Goal: Task Accomplishment & Management: Use online tool/utility

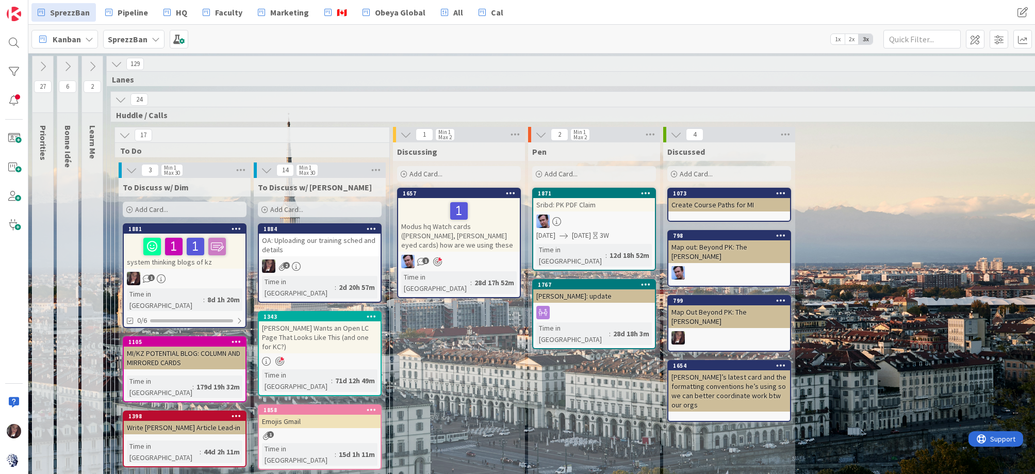
click at [123, 42] on b "SprezzBan" at bounding box center [128, 39] width 40 height 10
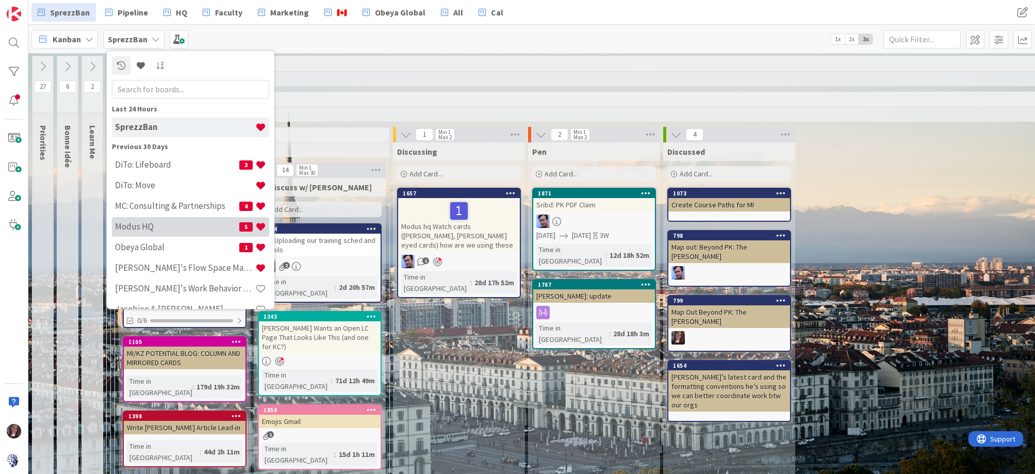
click at [163, 223] on h4 "Modus HQ" at bounding box center [177, 226] width 124 height 10
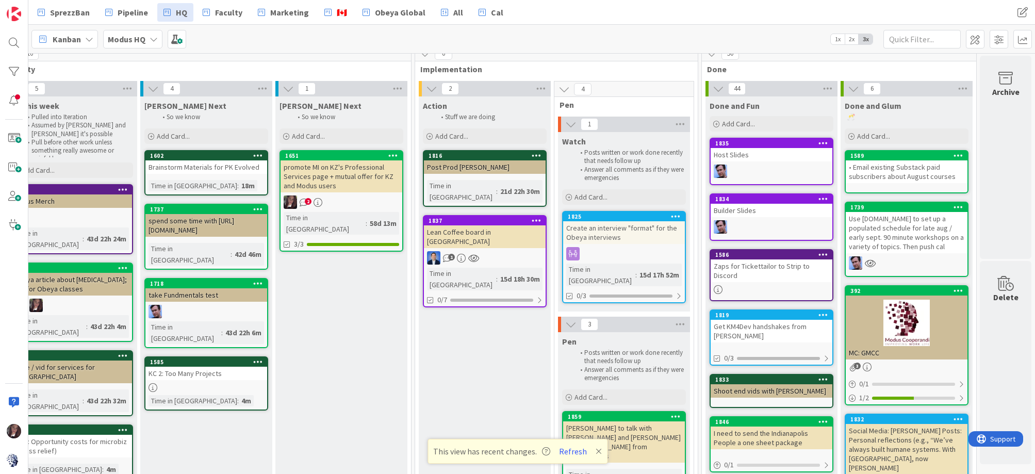
scroll to position [10, 310]
click at [319, 138] on span "Add Card..." at bounding box center [308, 136] width 33 height 9
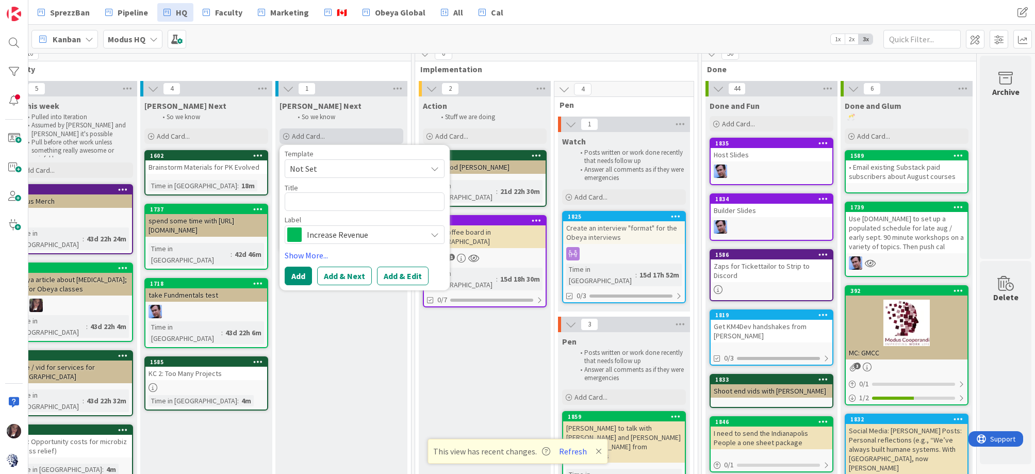
type textarea "x"
type textarea "N"
type textarea "x"
type textarea "Ne"
type textarea "x"
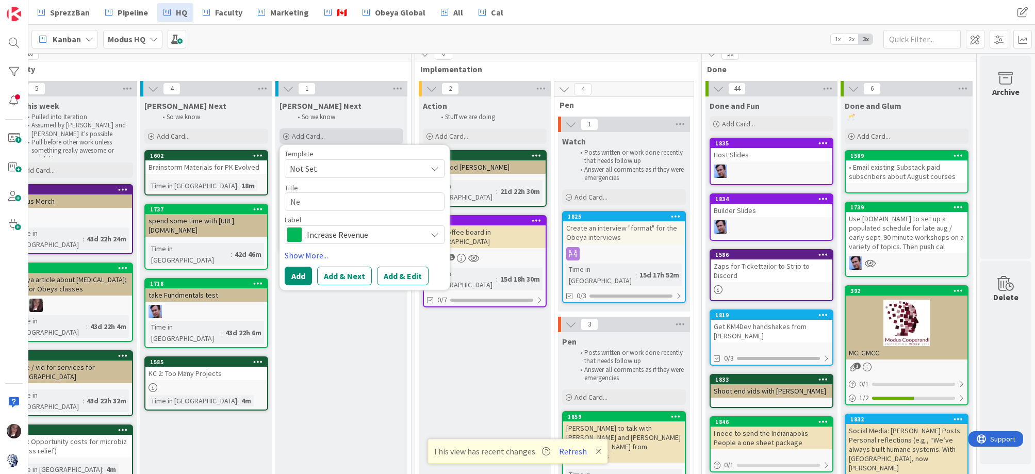
type textarea "New"
type textarea "x"
type textarea "News"
type textarea "x"
type textarea "Newsl"
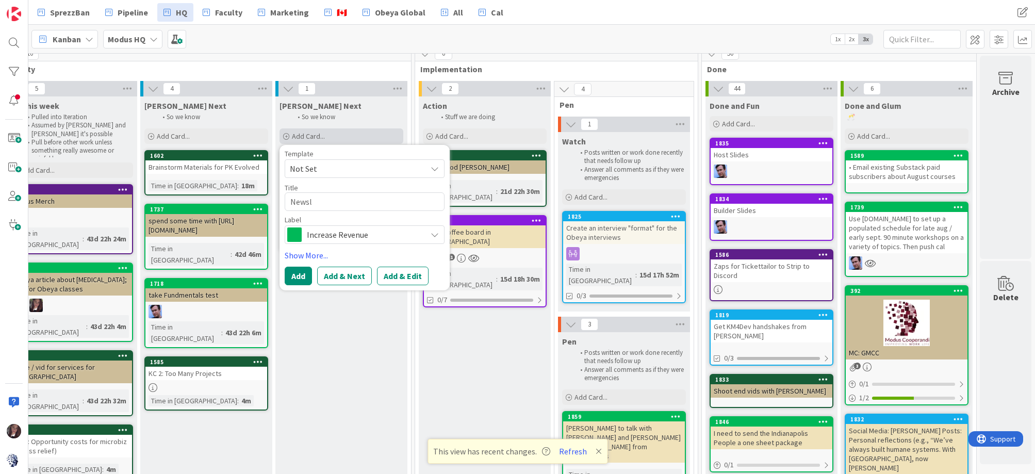
type textarea "x"
type textarea "Newsle"
type textarea "x"
type textarea "Newslet"
type textarea "x"
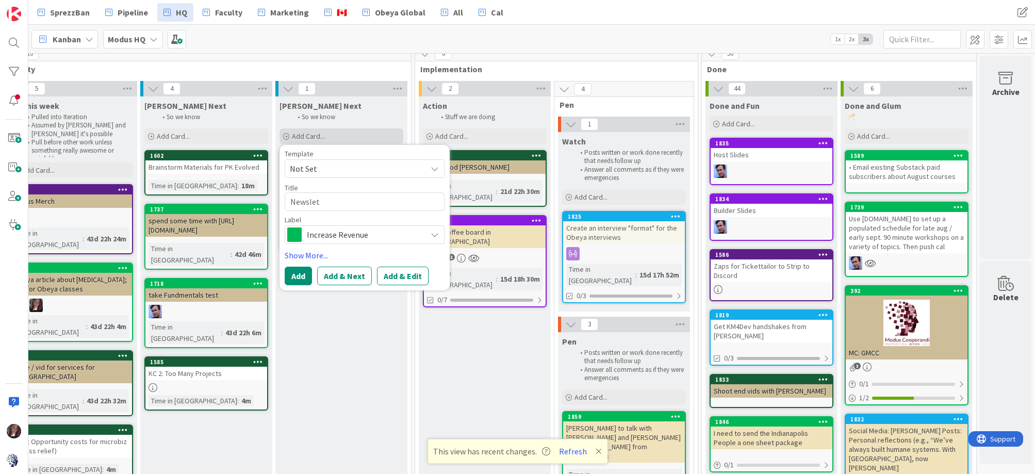
type textarea "Newslett"
type textarea "x"
type textarea "Newslette"
type textarea "x"
type textarea "Newsletter"
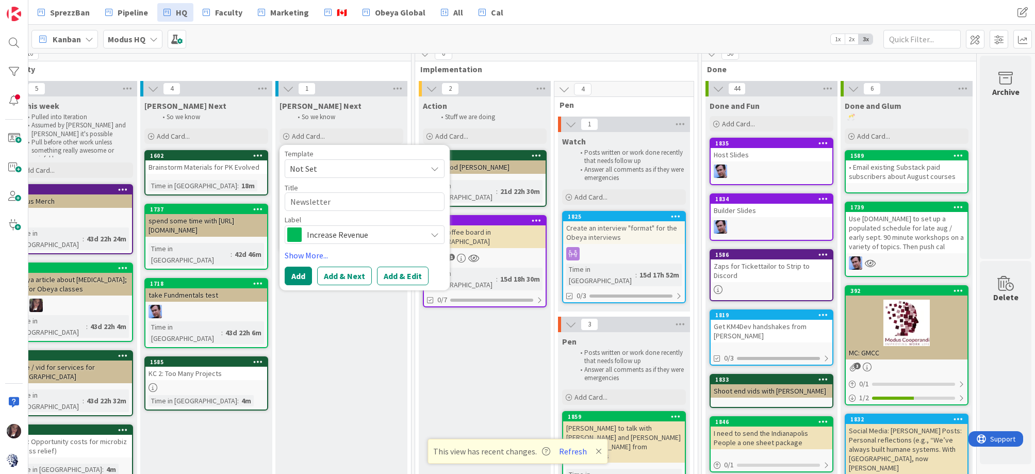
click at [338, 236] on span "Increase Revenue" at bounding box center [364, 235] width 115 height 14
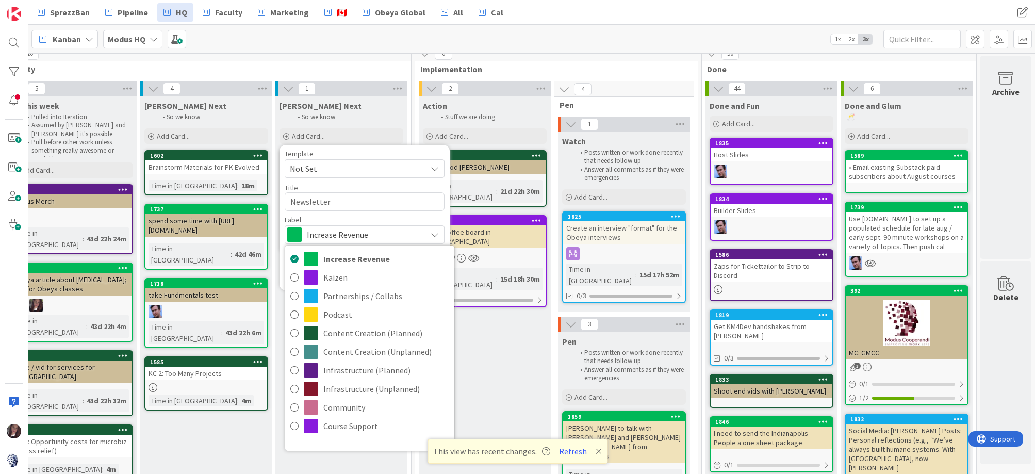
type textarea "x"
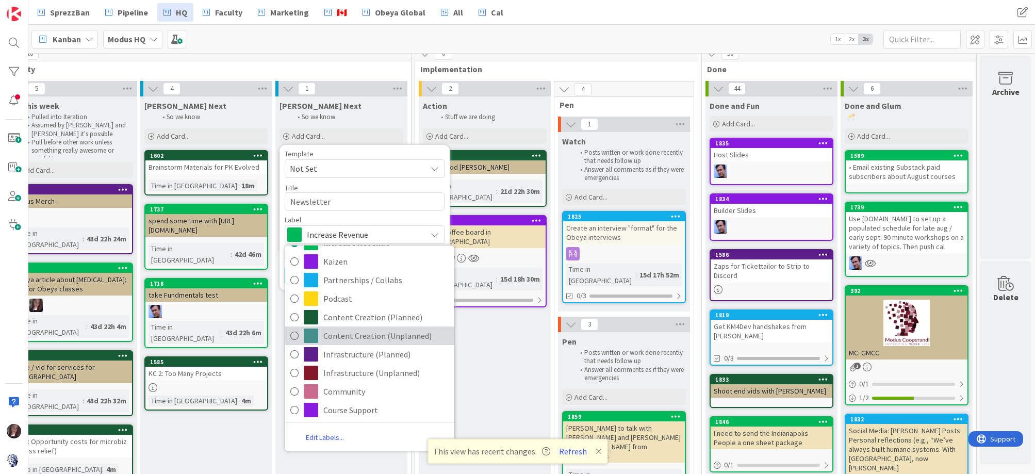
scroll to position [0, 0]
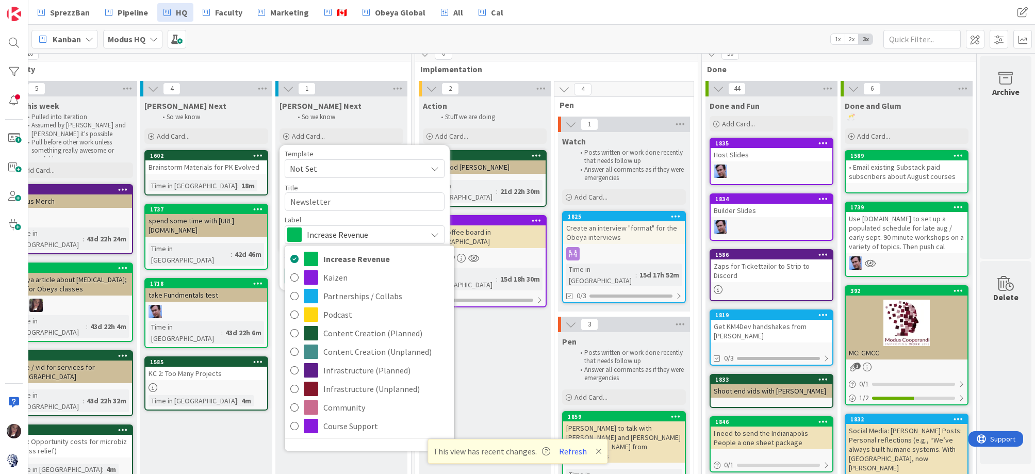
drag, startPoint x: 489, startPoint y: 306, endPoint x: 469, endPoint y: 296, distance: 22.2
click at [489, 306] on div "Action Stuff we are doing Add Card... 1816 Post Prod [PERSON_NAME] Time in [GEO…" at bounding box center [485, 482] width 132 height 773
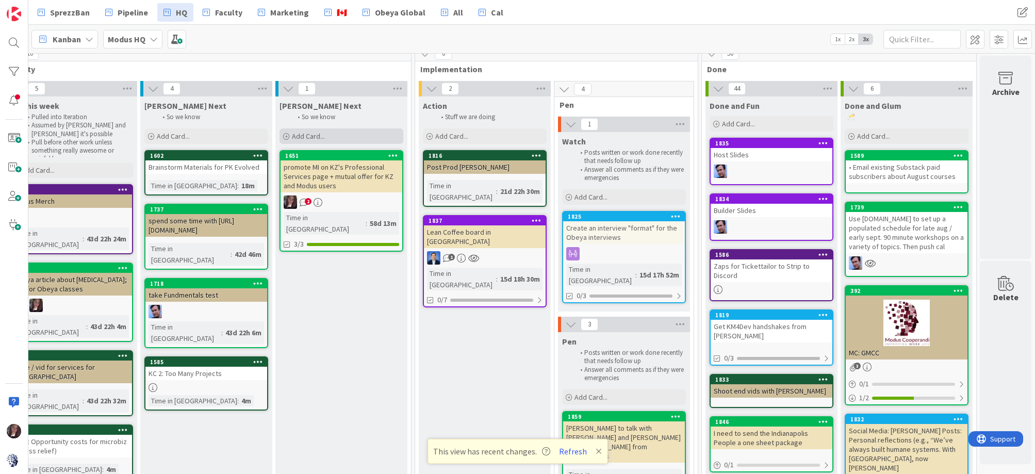
click at [323, 133] on span "Add Card..." at bounding box center [308, 136] width 33 height 9
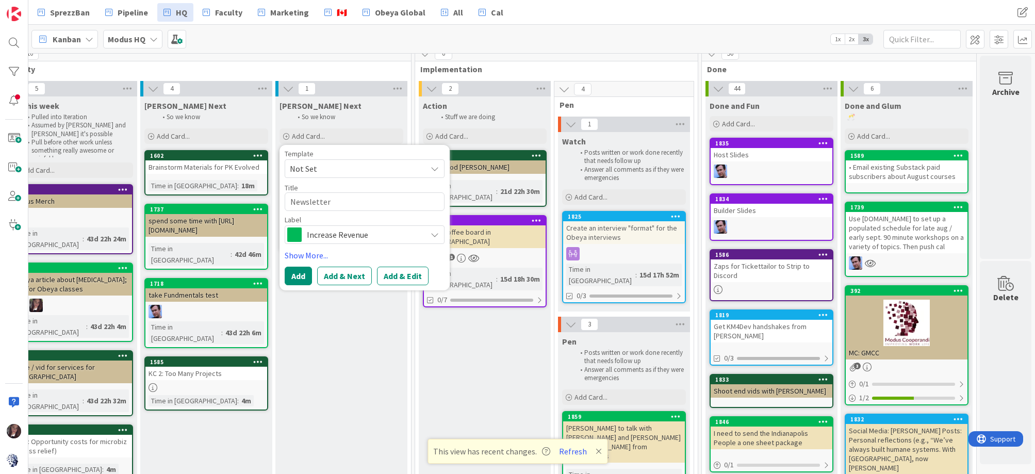
click at [330, 169] on span "Not Set" at bounding box center [354, 168] width 129 height 13
click at [396, 271] on button "Add & Edit" at bounding box center [403, 276] width 52 height 19
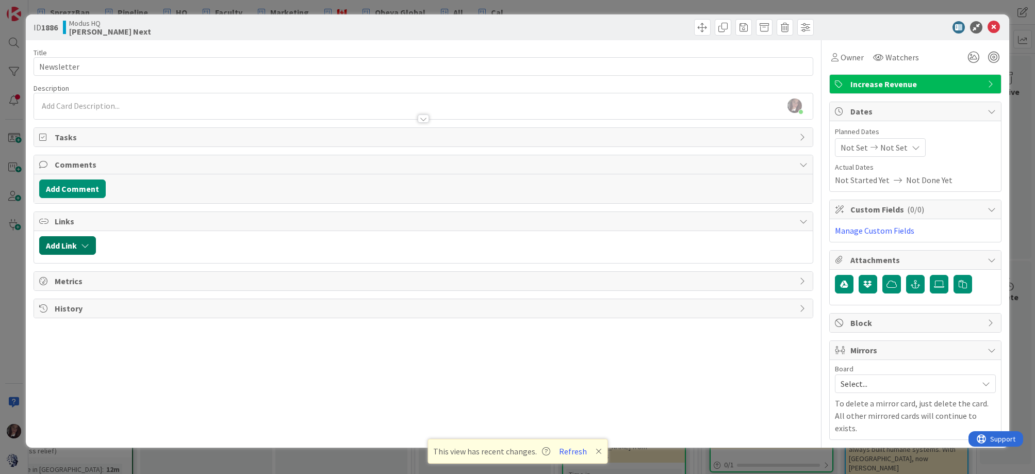
click at [67, 247] on button "Add Link" at bounding box center [67, 245] width 57 height 19
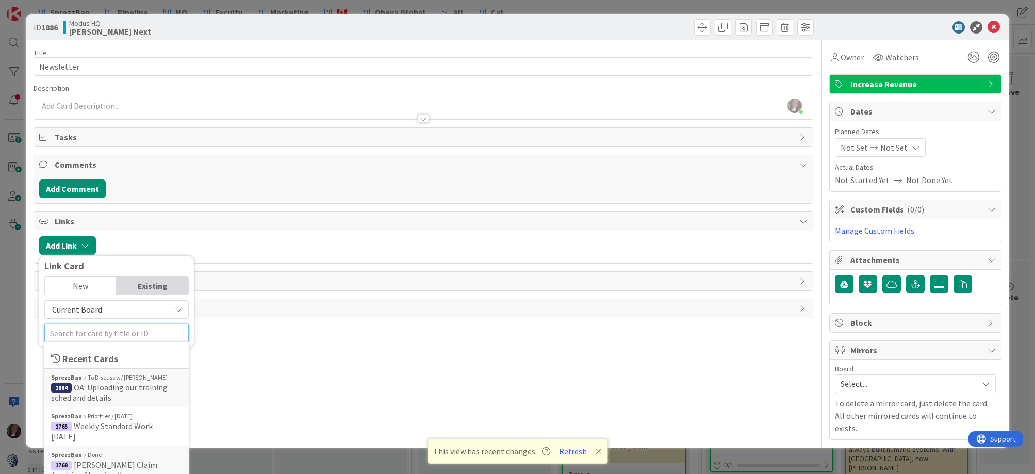
click at [90, 331] on input "text" at bounding box center [116, 333] width 144 height 19
click at [85, 283] on div "New" at bounding box center [81, 286] width 72 height 18
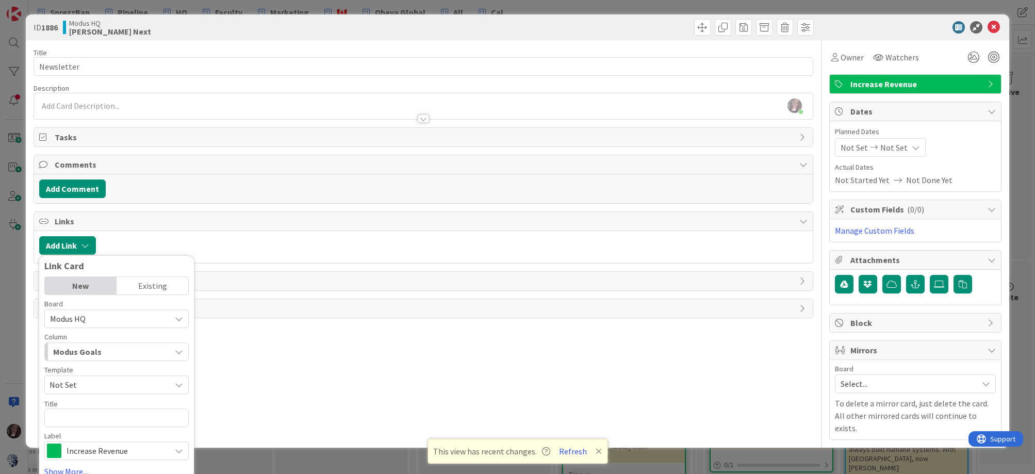
click at [101, 280] on div "New" at bounding box center [81, 286] width 72 height 18
click at [121, 199] on div "Add Comment" at bounding box center [423, 188] width 779 height 29
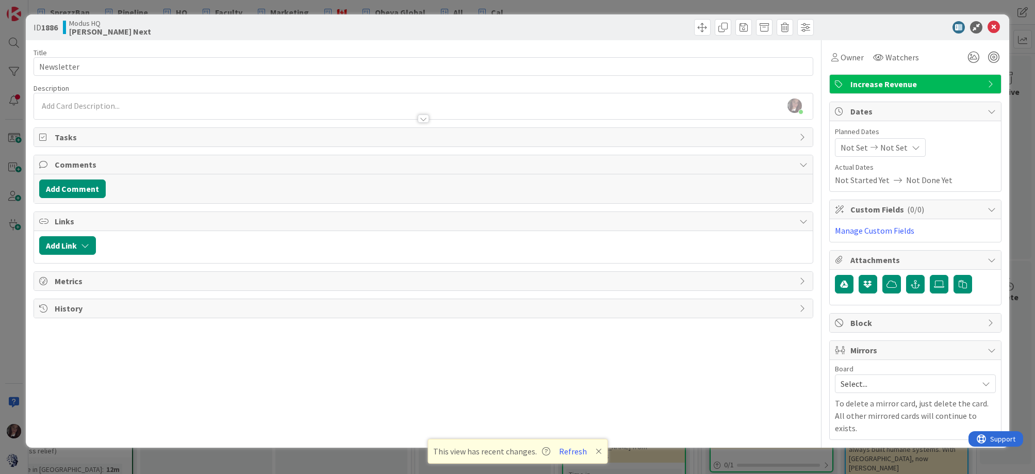
click at [76, 104] on div "[PERSON_NAME] just joined" at bounding box center [423, 106] width 779 height 26
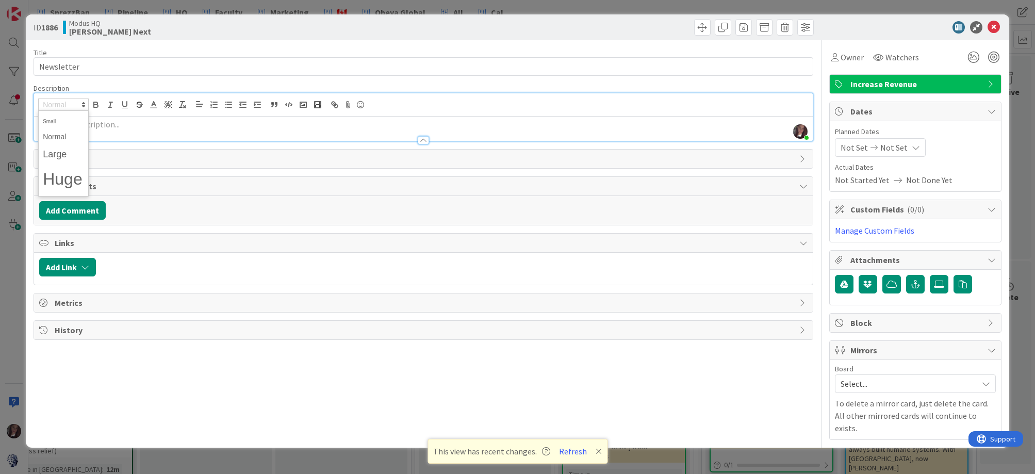
click at [115, 119] on div at bounding box center [423, 129] width 779 height 24
click at [89, 128] on p at bounding box center [423, 125] width 769 height 12
click at [339, 105] on icon "button" at bounding box center [334, 104] width 9 height 9
click at [335, 105] on icon "button" at bounding box center [334, 104] width 9 height 9
click at [225, 126] on p at bounding box center [423, 125] width 769 height 12
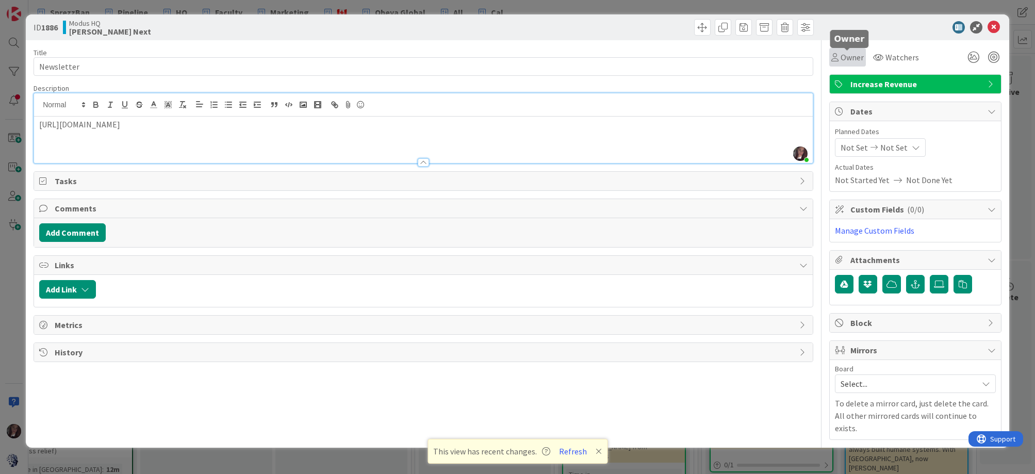
click at [843, 56] on span "Owner" at bounding box center [852, 57] width 23 height 12
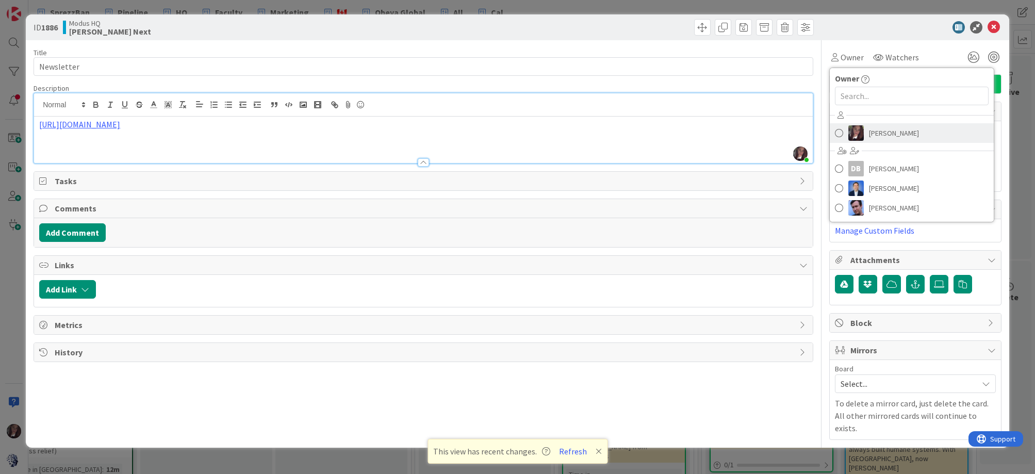
click at [841, 134] on span at bounding box center [839, 132] width 8 height 15
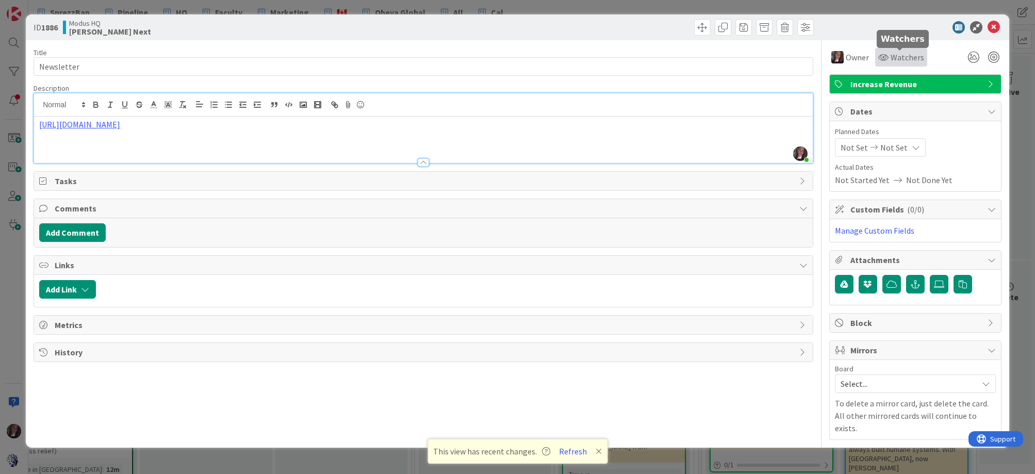
click at [906, 55] on span "Watchers" at bounding box center [908, 57] width 34 height 12
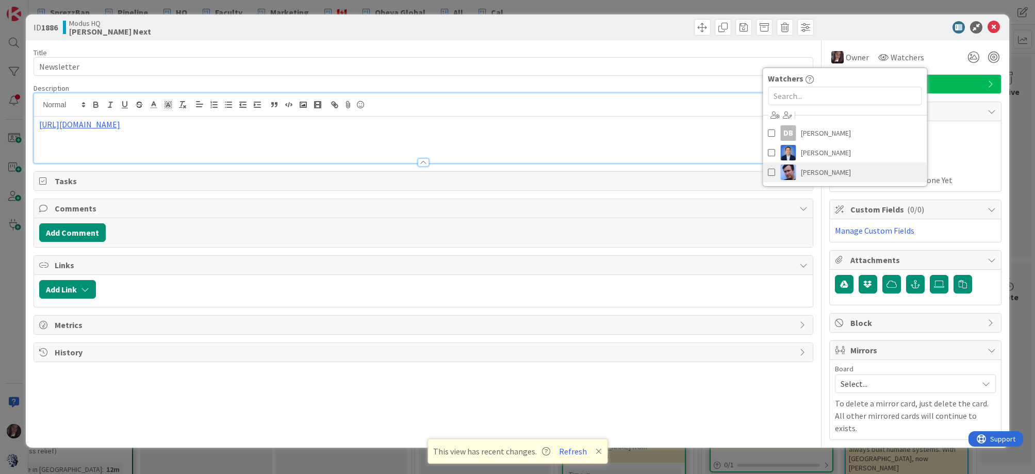
click at [770, 171] on span at bounding box center [771, 172] width 7 height 15
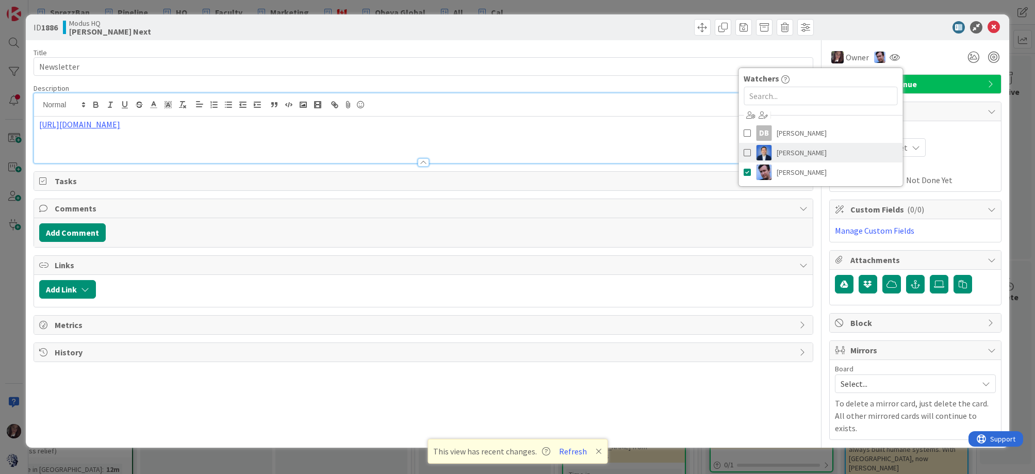
click at [746, 153] on span at bounding box center [747, 152] width 7 height 15
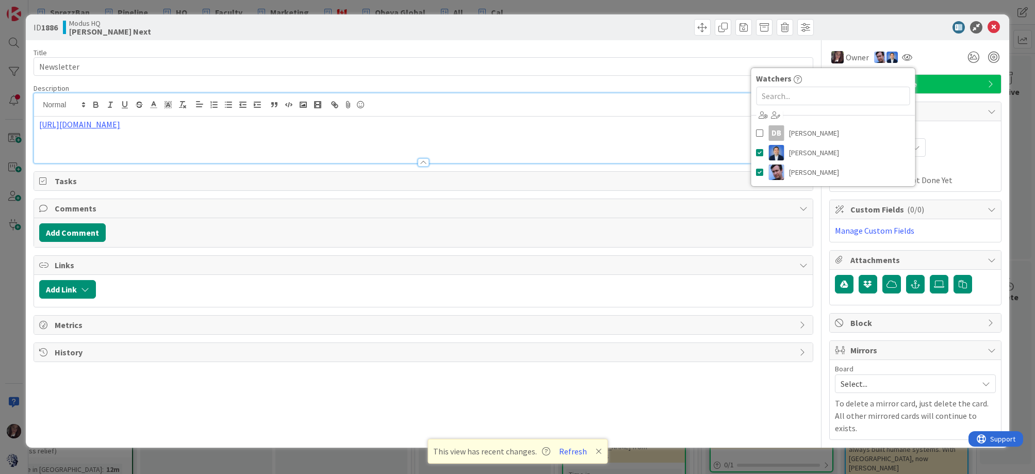
drag, startPoint x: 945, startPoint y: 59, endPoint x: 963, endPoint y: 47, distance: 21.3
click at [945, 59] on div "Owner Owner Remove Set as Watcher [PERSON_NAME] DB [PERSON_NAME] [PERSON_NAME] …" at bounding box center [916, 57] width 172 height 19
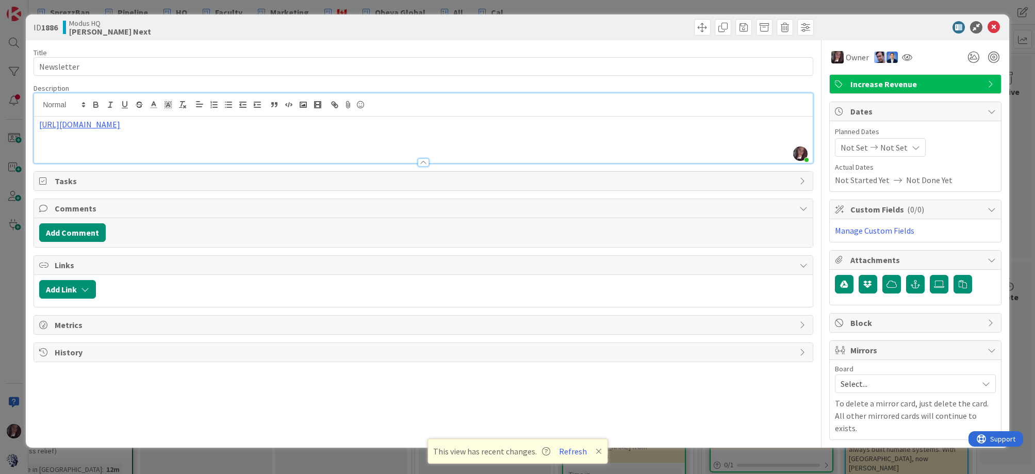
click at [1002, 25] on div "ID 1886 Modus HQ [PERSON_NAME] Next" at bounding box center [518, 27] width 984 height 26
click at [997, 26] on icon at bounding box center [994, 27] width 12 height 12
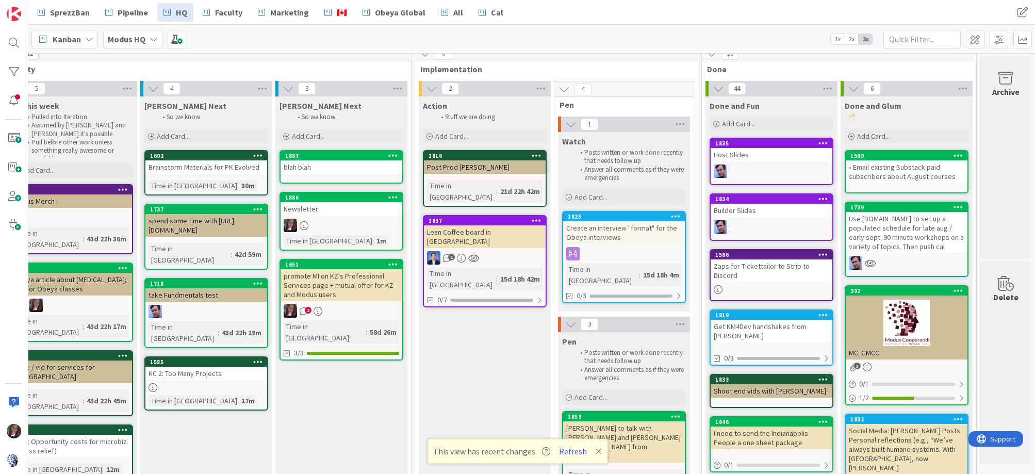
click at [326, 219] on div at bounding box center [342, 225] width 122 height 13
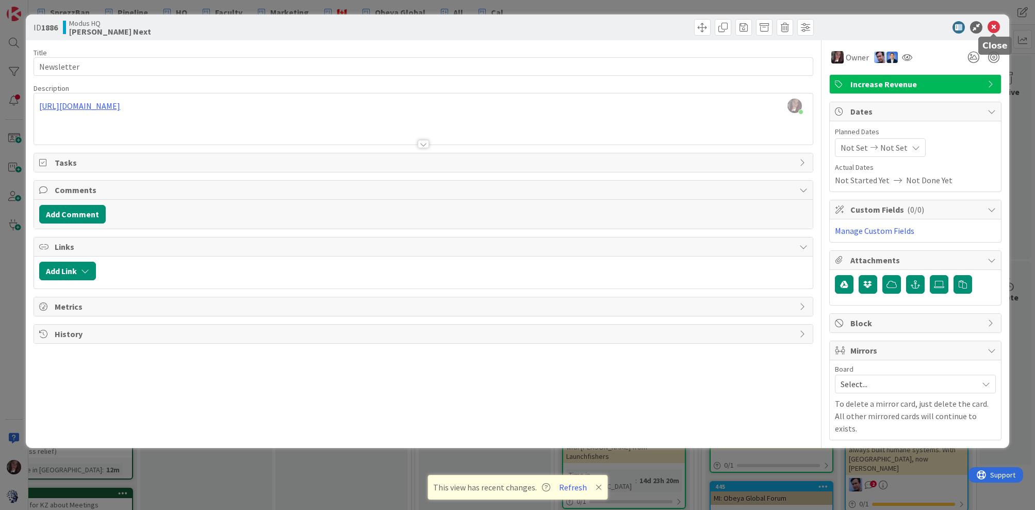
click at [991, 26] on icon at bounding box center [994, 27] width 12 height 12
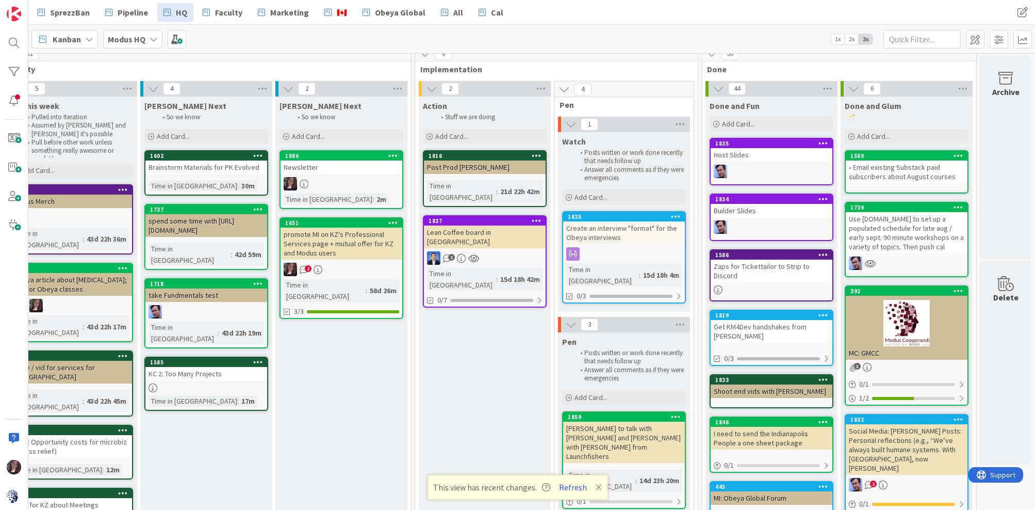
click at [595, 224] on div "Create an interview "format" for the Obeya interviews" at bounding box center [624, 232] width 122 height 23
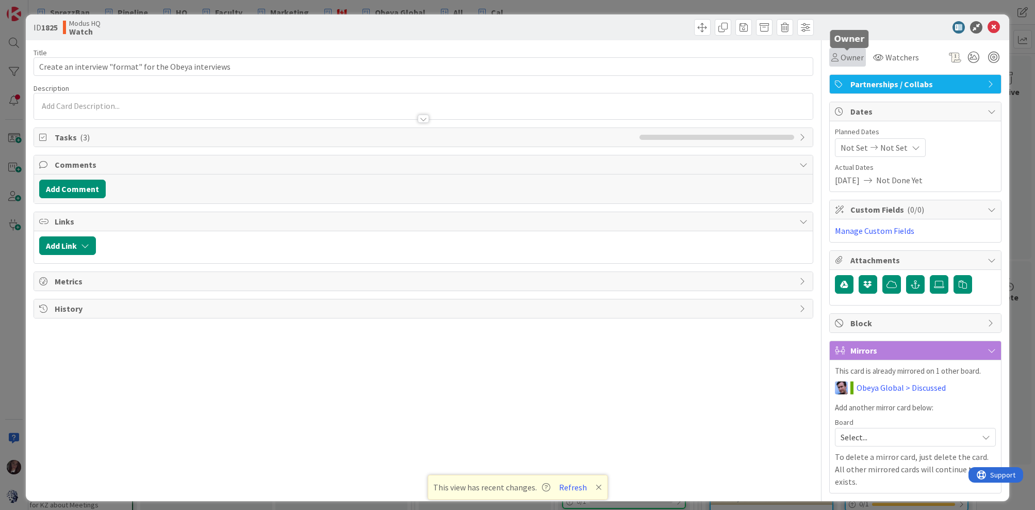
click at [845, 60] on span "Owner" at bounding box center [852, 57] width 23 height 12
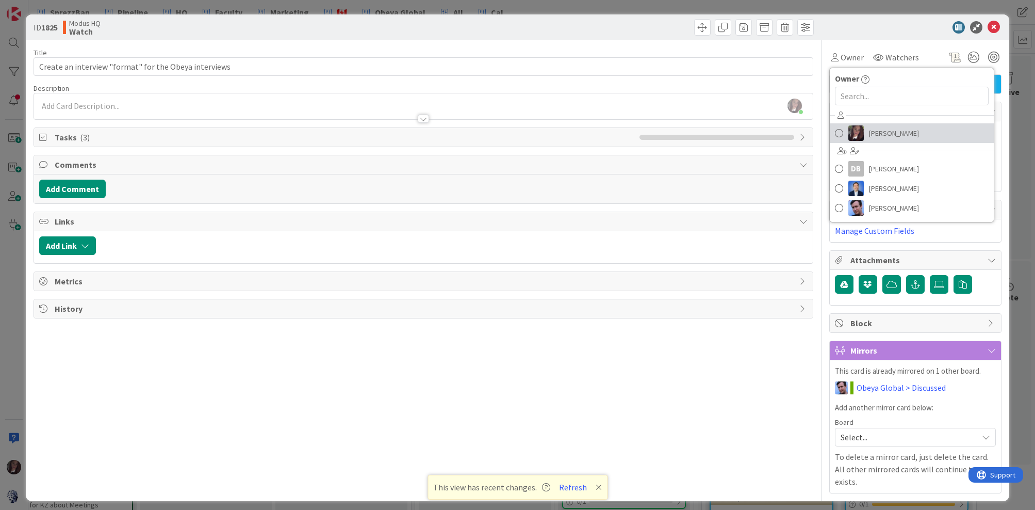
click at [839, 133] on span at bounding box center [839, 132] width 8 height 15
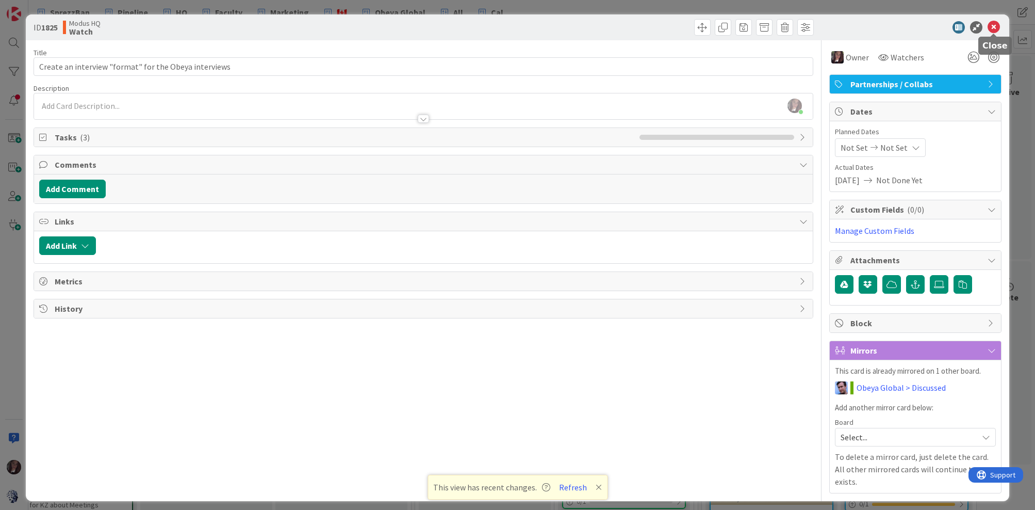
click at [991, 29] on icon at bounding box center [994, 27] width 12 height 12
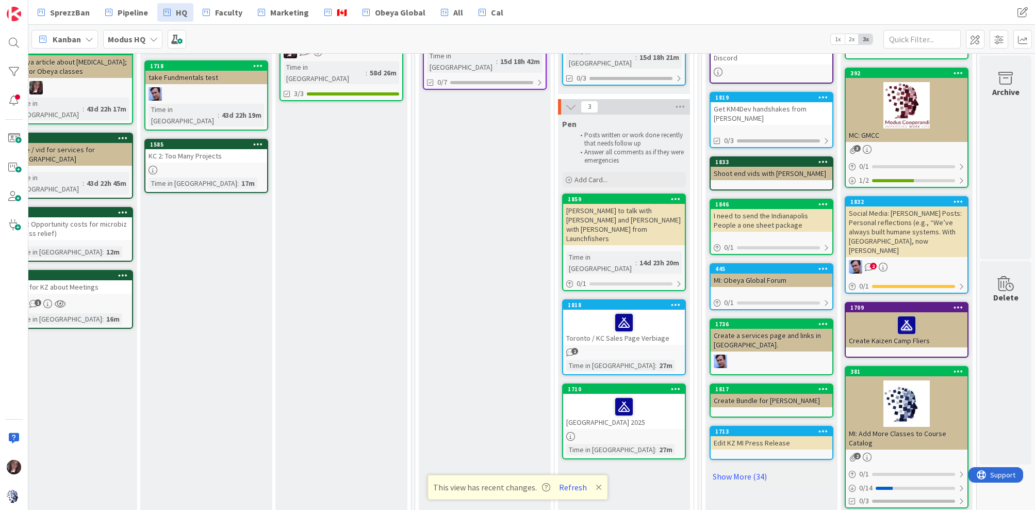
scroll to position [231, 310]
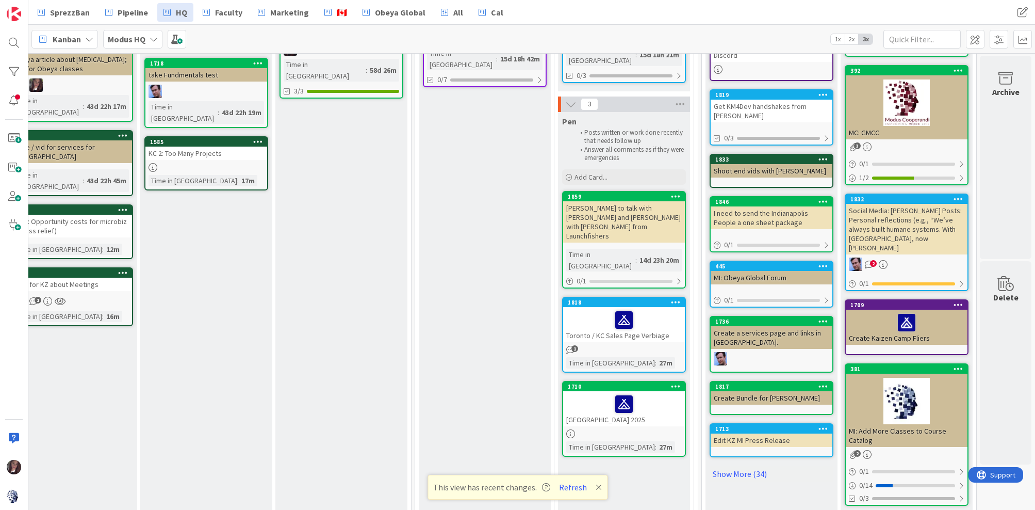
click at [640, 203] on div "[PERSON_NAME] to talk with [PERSON_NAME] and [PERSON_NAME] with [PERSON_NAME] f…" at bounding box center [624, 221] width 122 height 41
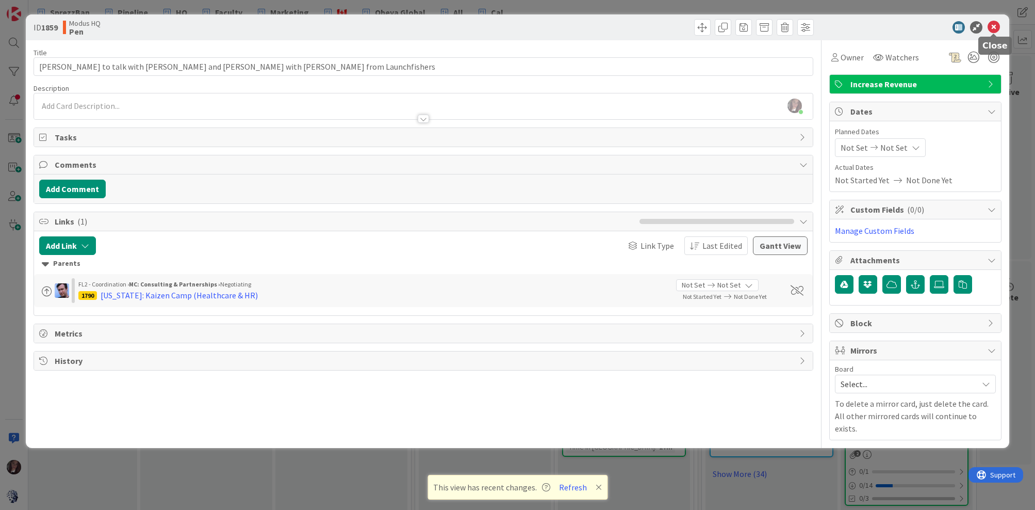
click at [993, 26] on icon at bounding box center [994, 27] width 12 height 12
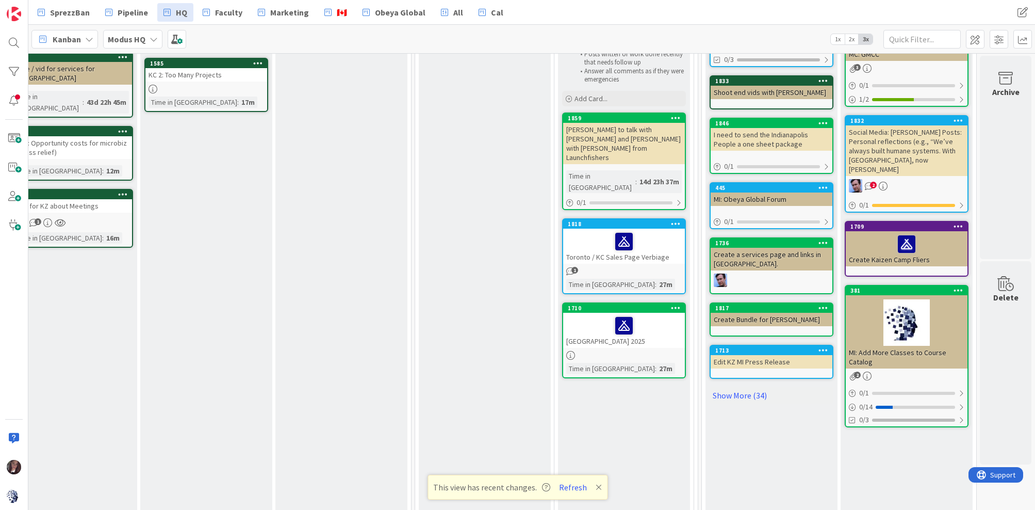
scroll to position [380, 310]
